Goal: Task Accomplishment & Management: Manage account settings

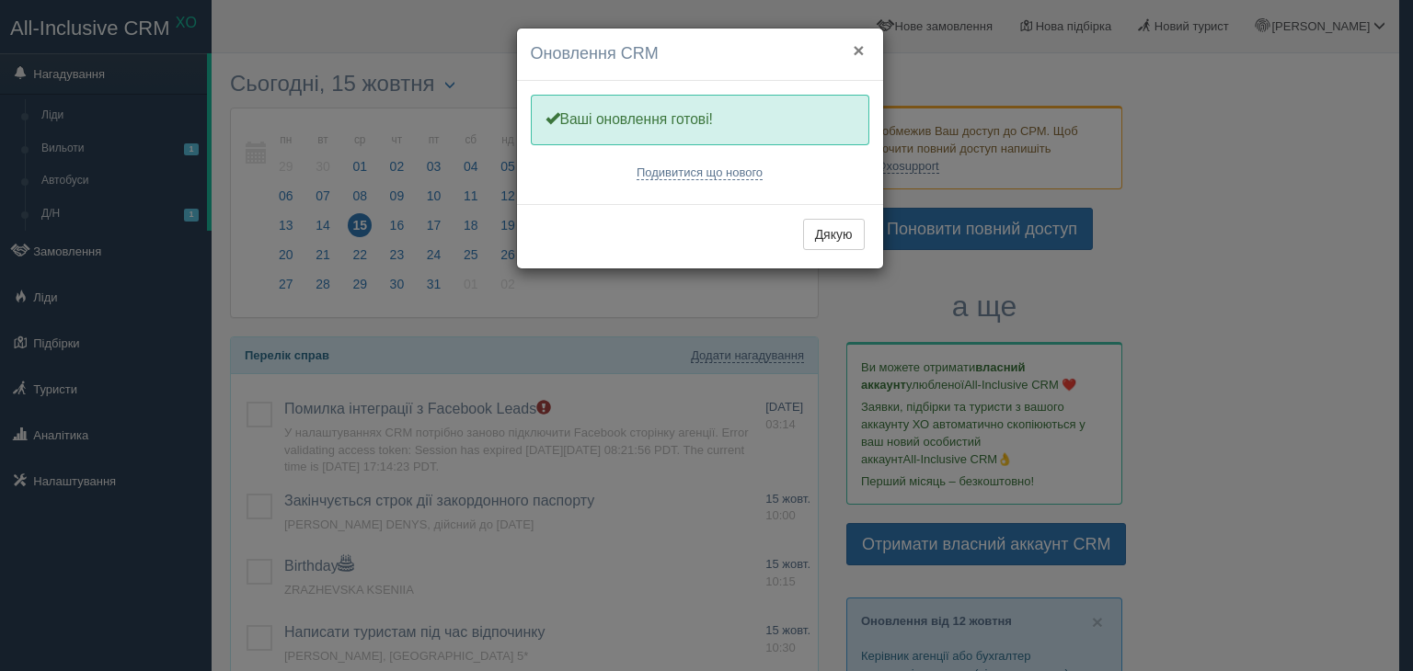
click at [856, 48] on button "×" at bounding box center [858, 49] width 11 height 19
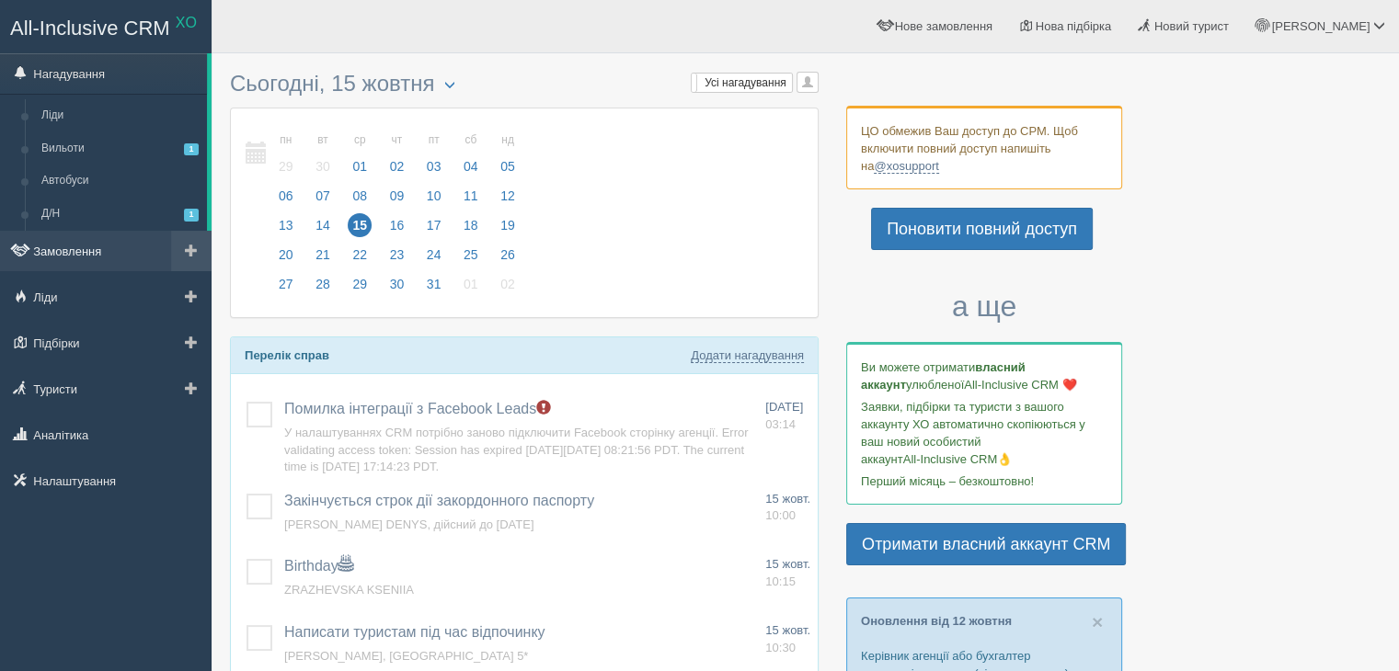
click at [95, 242] on link "Замовлення" at bounding box center [106, 251] width 212 height 40
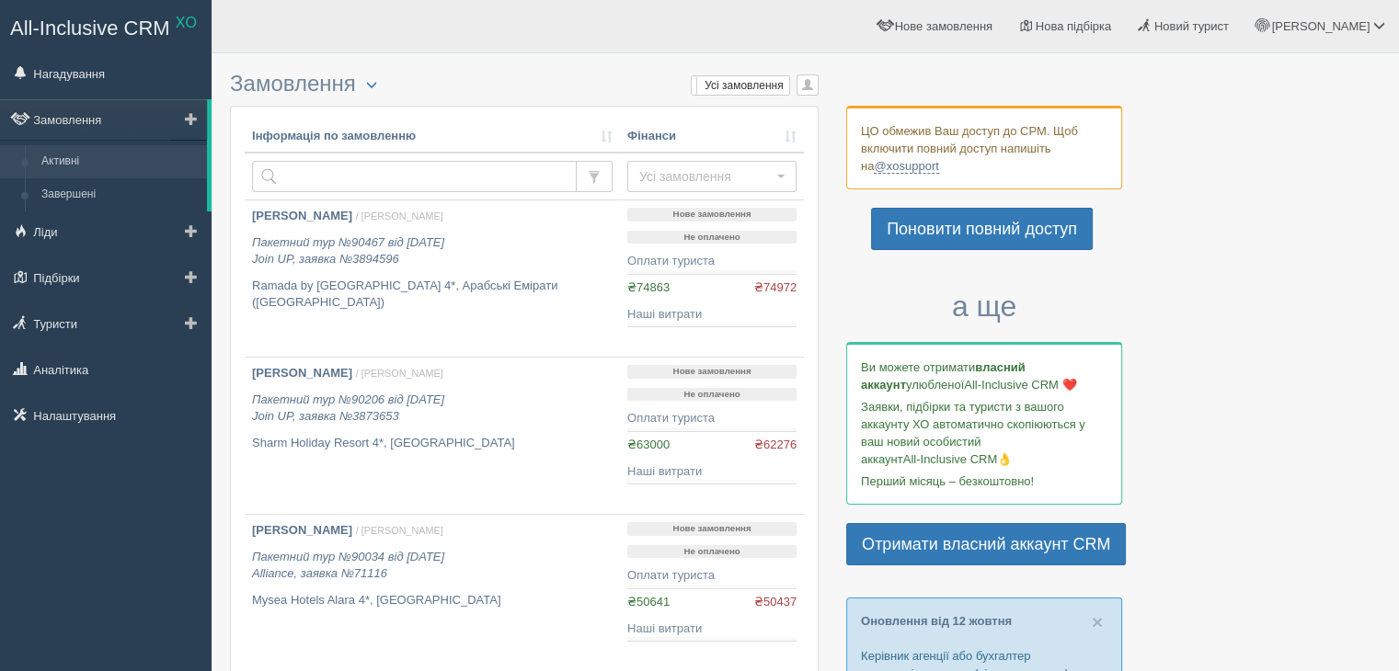
click at [79, 166] on link "Активні" at bounding box center [120, 161] width 174 height 33
